Goal: Task Accomplishment & Management: Manage account settings

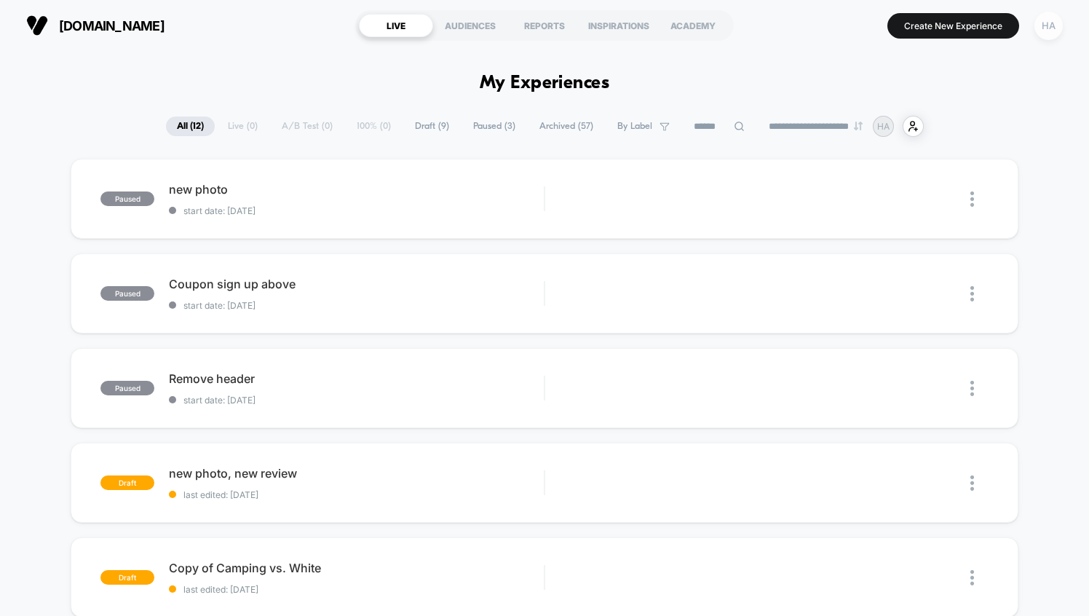
click at [1044, 24] on div "HA" at bounding box center [1048, 26] width 28 height 28
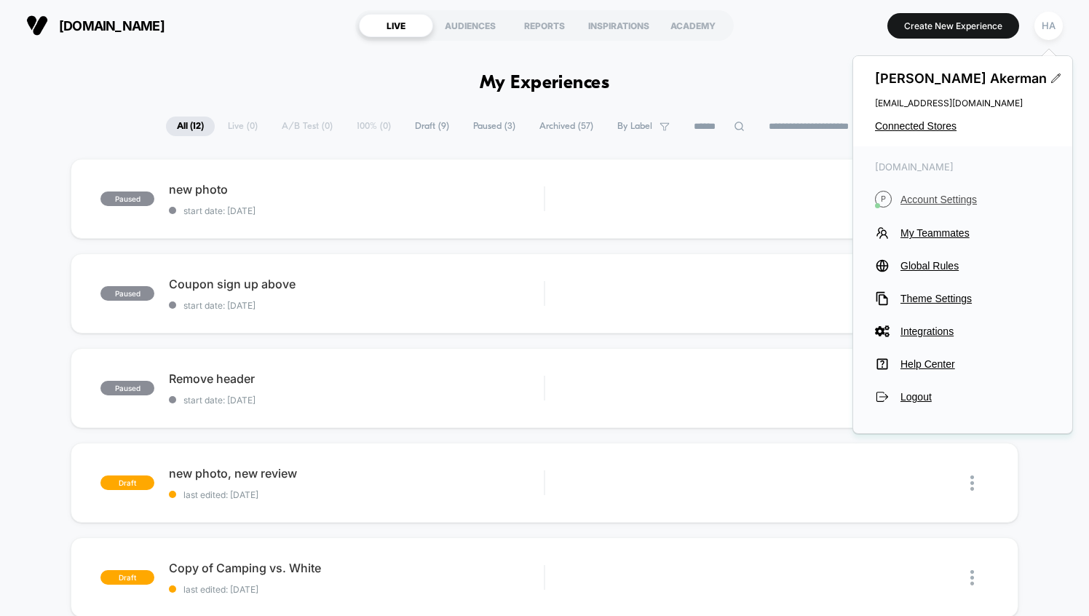
click at [928, 199] on span "Account Settings" at bounding box center [975, 200] width 150 height 12
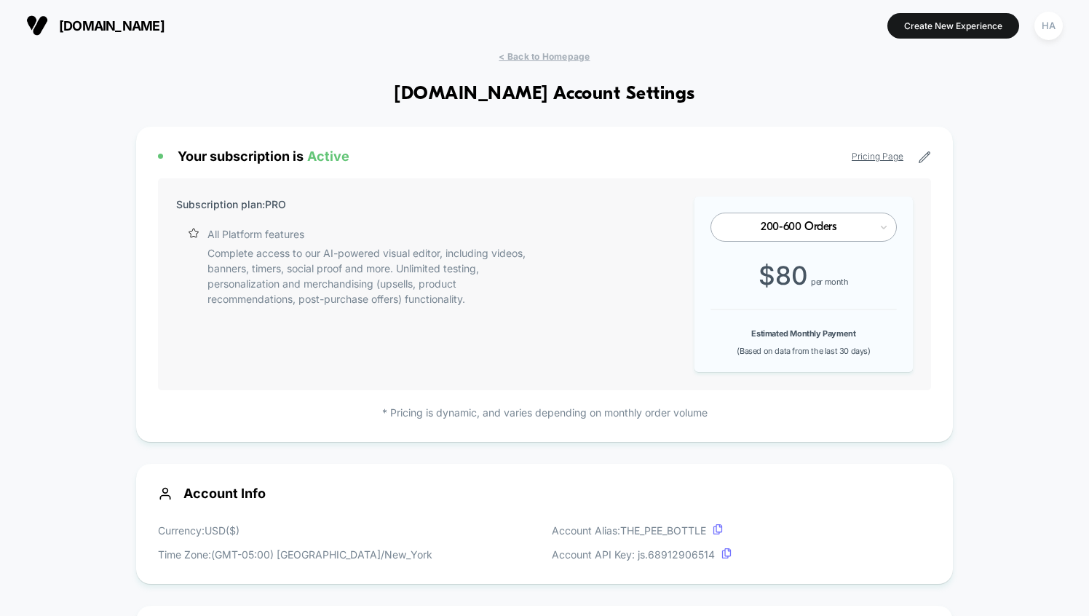
scroll to position [196, 0]
click at [923, 163] on icon at bounding box center [924, 157] width 13 height 13
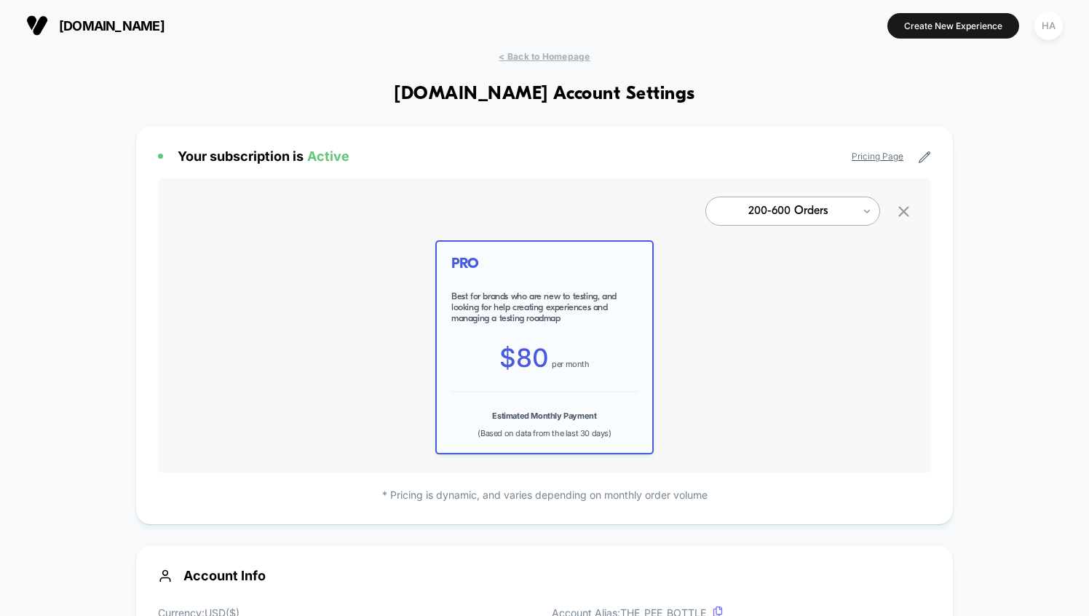
click at [864, 204] on icon at bounding box center [866, 211] width 10 height 15
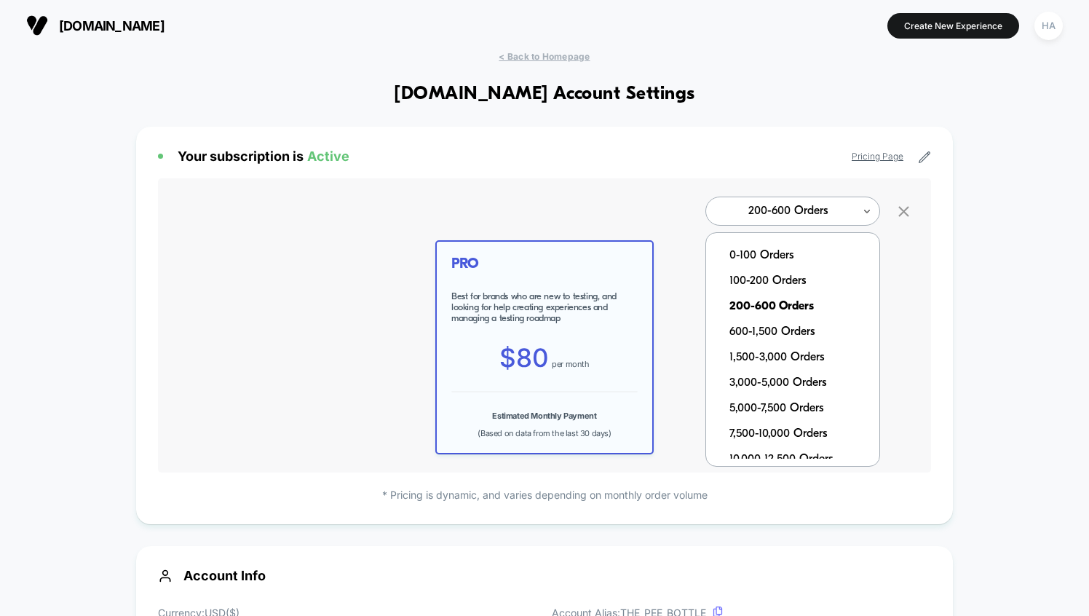
click at [899, 228] on div "option 200-600 Orders selected, 3 of 44. 44 results available. Use Up and Down …" at bounding box center [544, 325] width 773 height 294
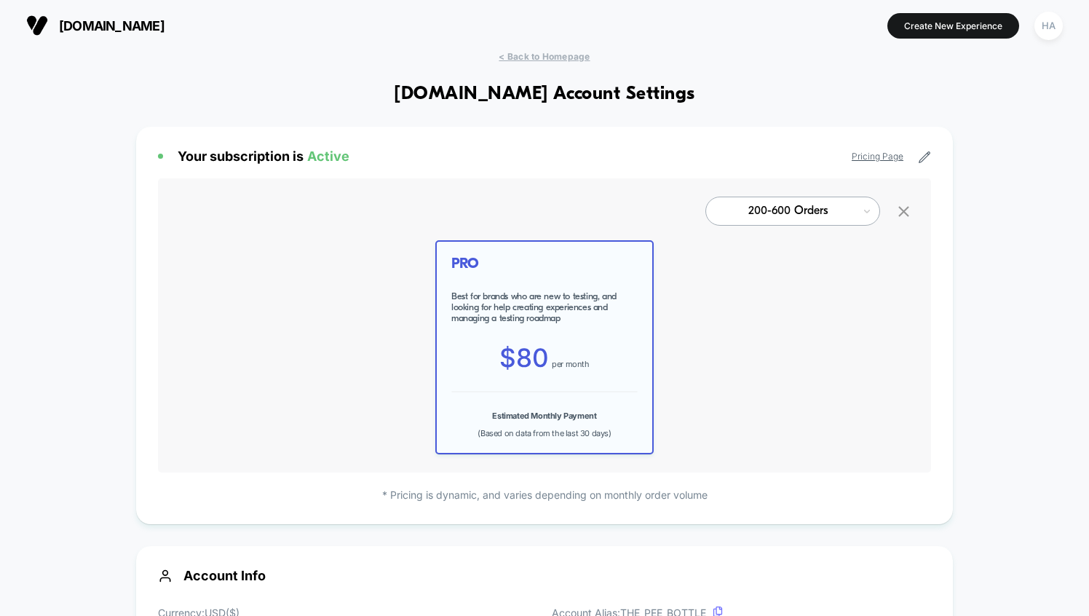
click at [899, 211] on icon at bounding box center [903, 211] width 18 height 18
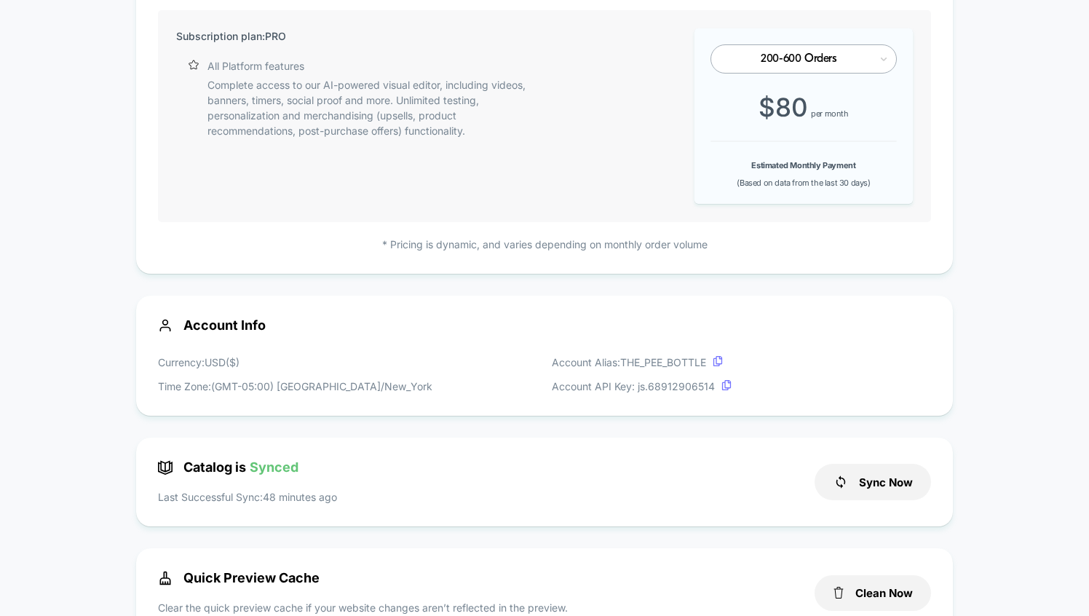
scroll to position [0, 0]
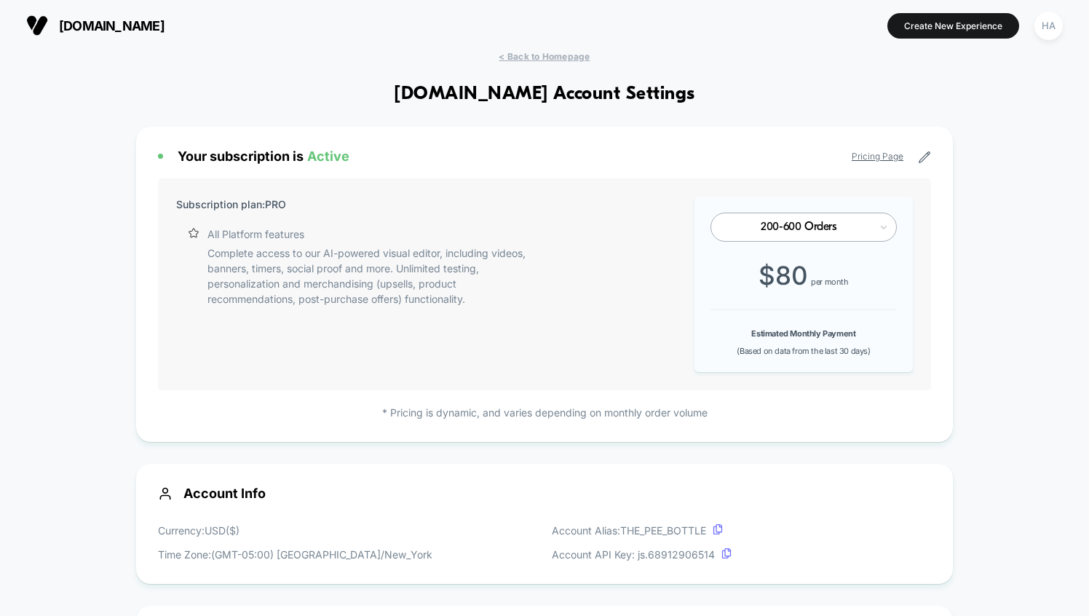
click at [160, 157] on span at bounding box center [160, 156] width 5 height 5
click at [897, 159] on link "Pricing Page" at bounding box center [877, 156] width 52 height 11
click at [1046, 32] on div "HA" at bounding box center [1048, 26] width 28 height 28
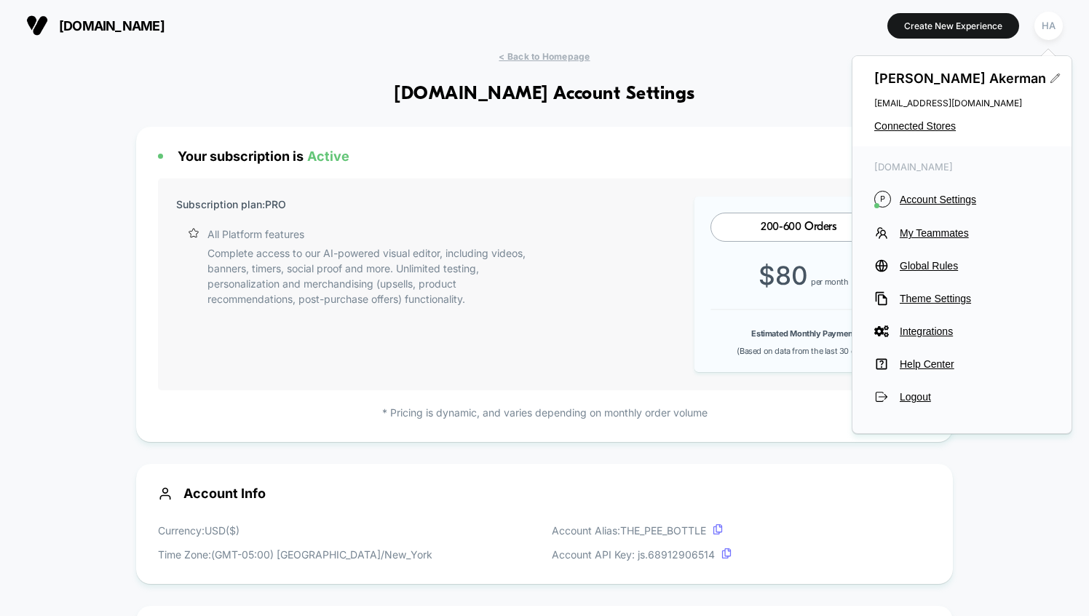
click at [1049, 79] on icon at bounding box center [1054, 78] width 11 height 11
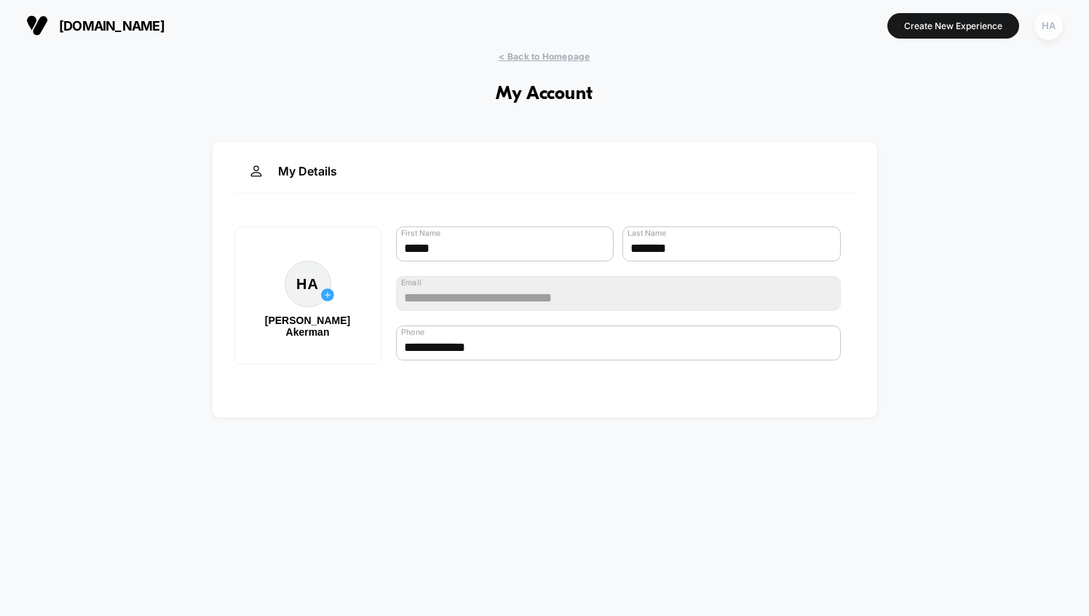
click at [1043, 26] on div "HA" at bounding box center [1048, 26] width 28 height 28
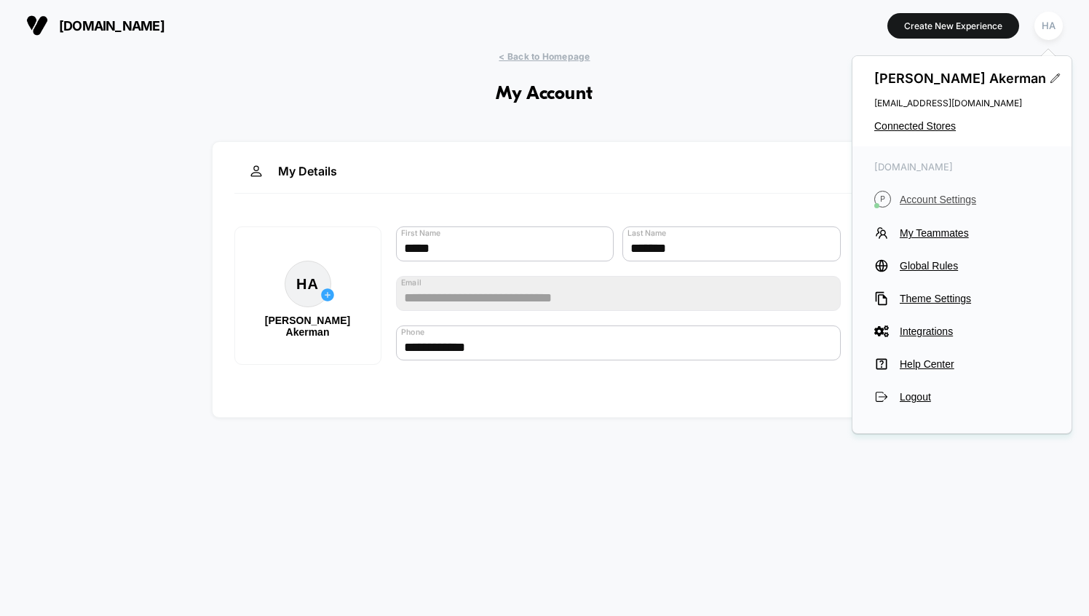
click at [938, 194] on span "Account Settings" at bounding box center [974, 200] width 150 height 12
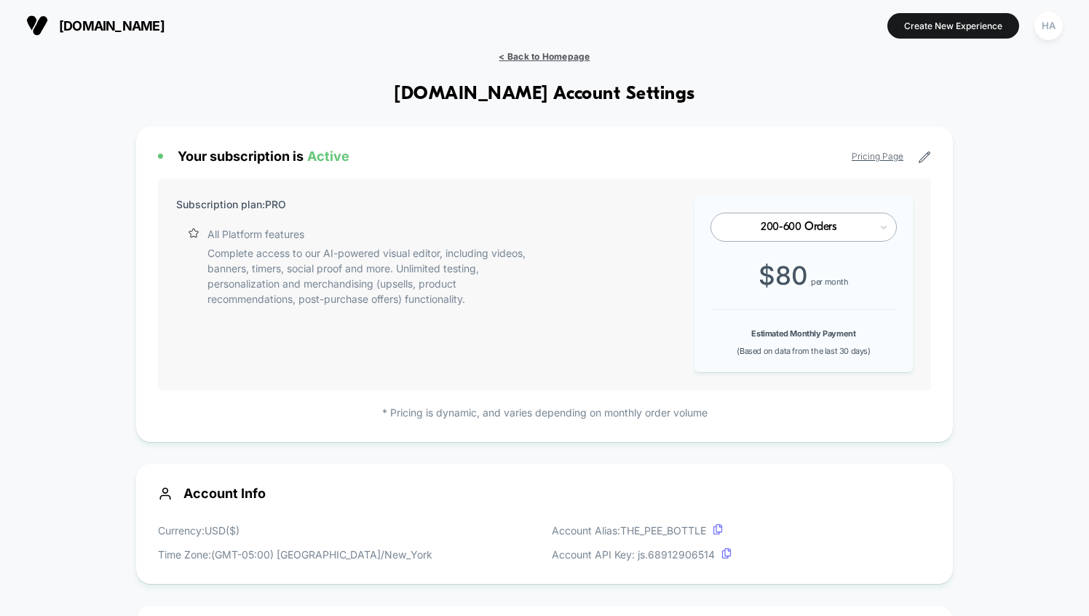
click at [520, 53] on span "< Back to Homepage" at bounding box center [543, 56] width 91 height 11
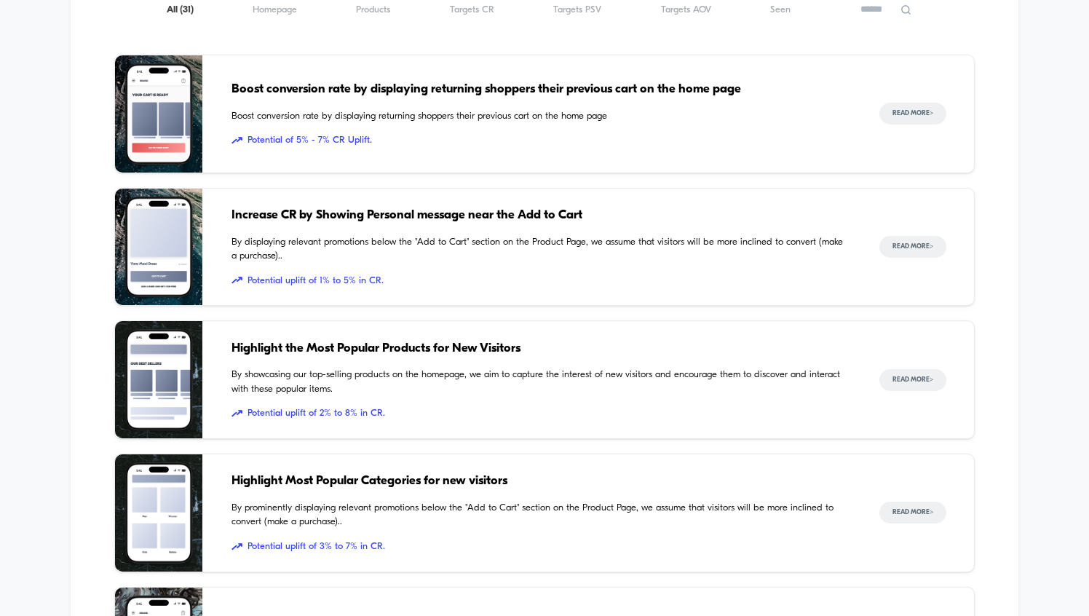
scroll to position [2055, 0]
